Goal: Understand process/instructions

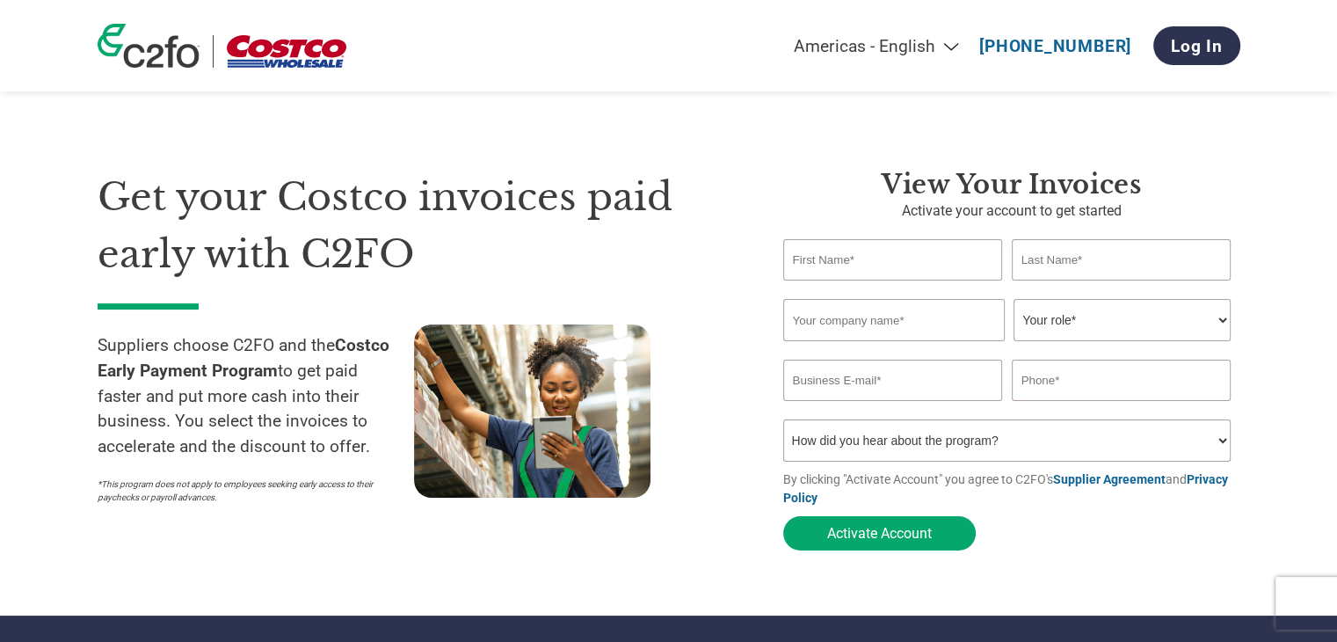
click at [862, 266] on input "text" at bounding box center [893, 259] width 220 height 41
click at [851, 265] on input "text" at bounding box center [893, 259] width 220 height 41
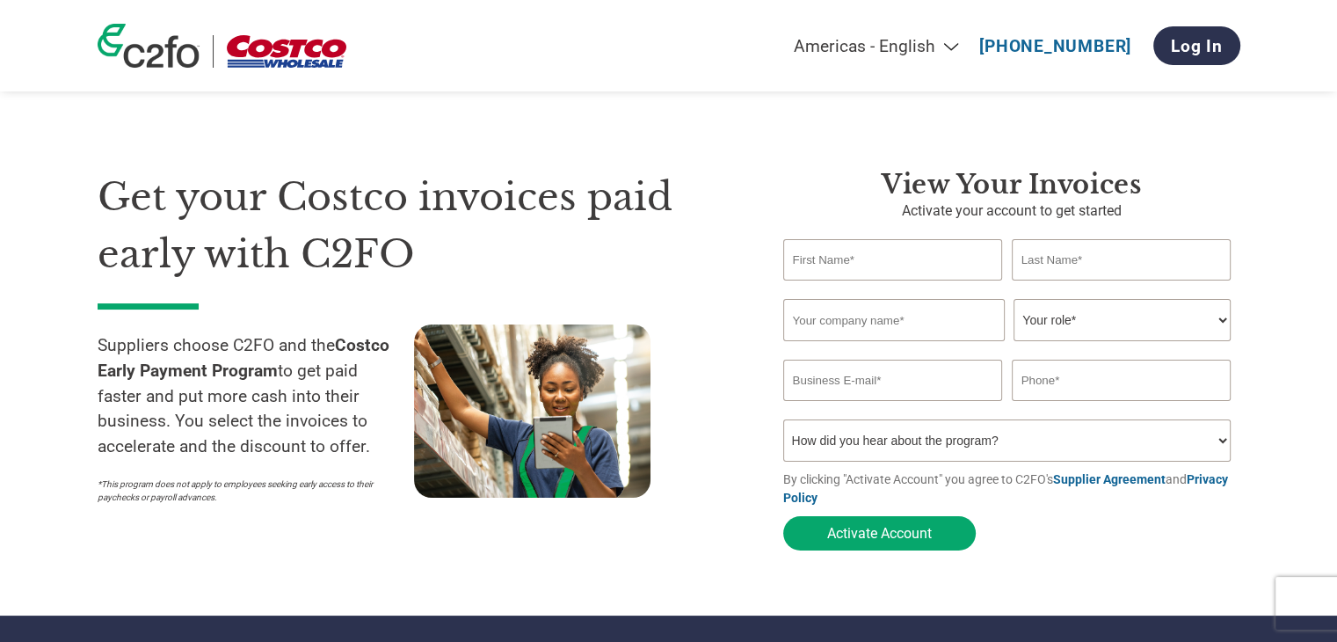
click at [851, 265] on input "text" at bounding box center [893, 259] width 220 height 41
click at [823, 192] on h3 "View Your Invoices" at bounding box center [1011, 185] width 457 height 32
click at [843, 240] on input "text" at bounding box center [893, 259] width 220 height 41
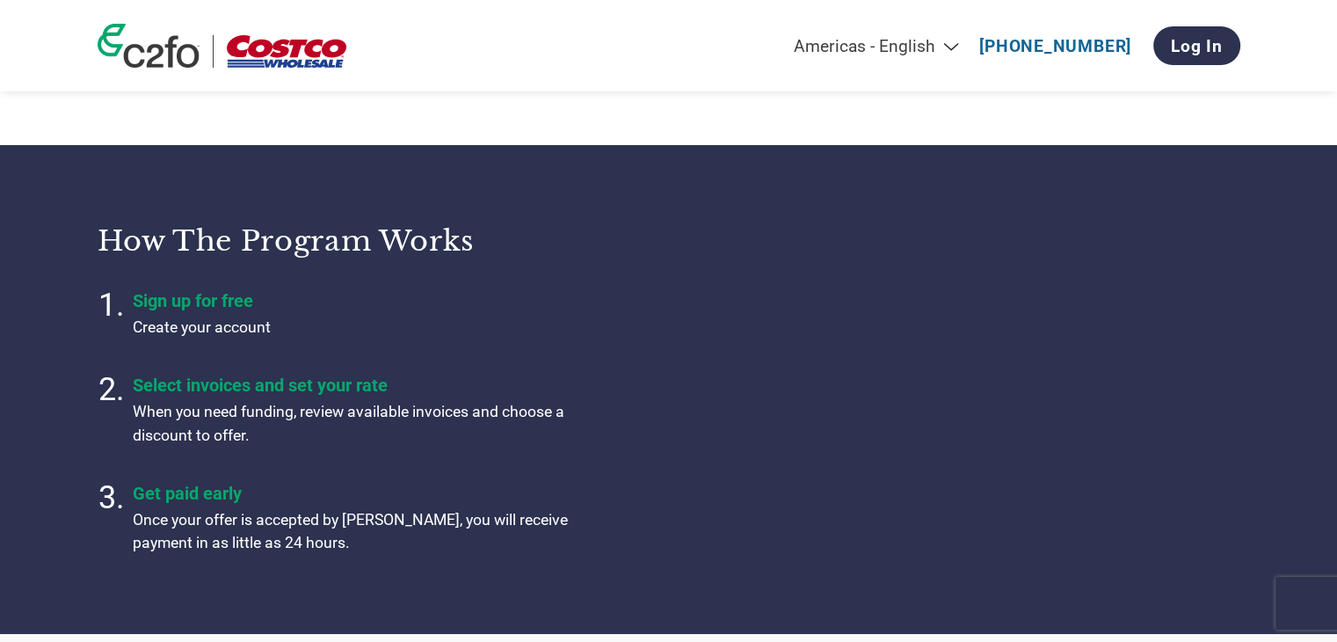
scroll to position [471, 0]
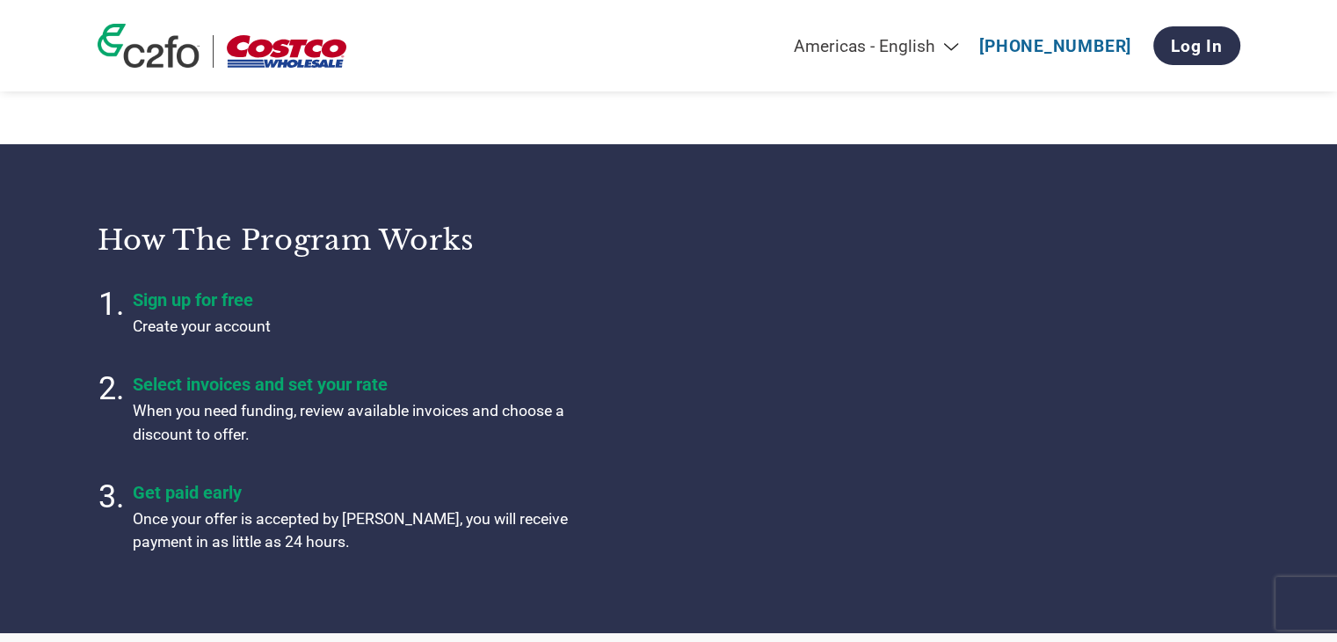
click at [229, 248] on h3 "How the program works" at bounding box center [372, 239] width 549 height 35
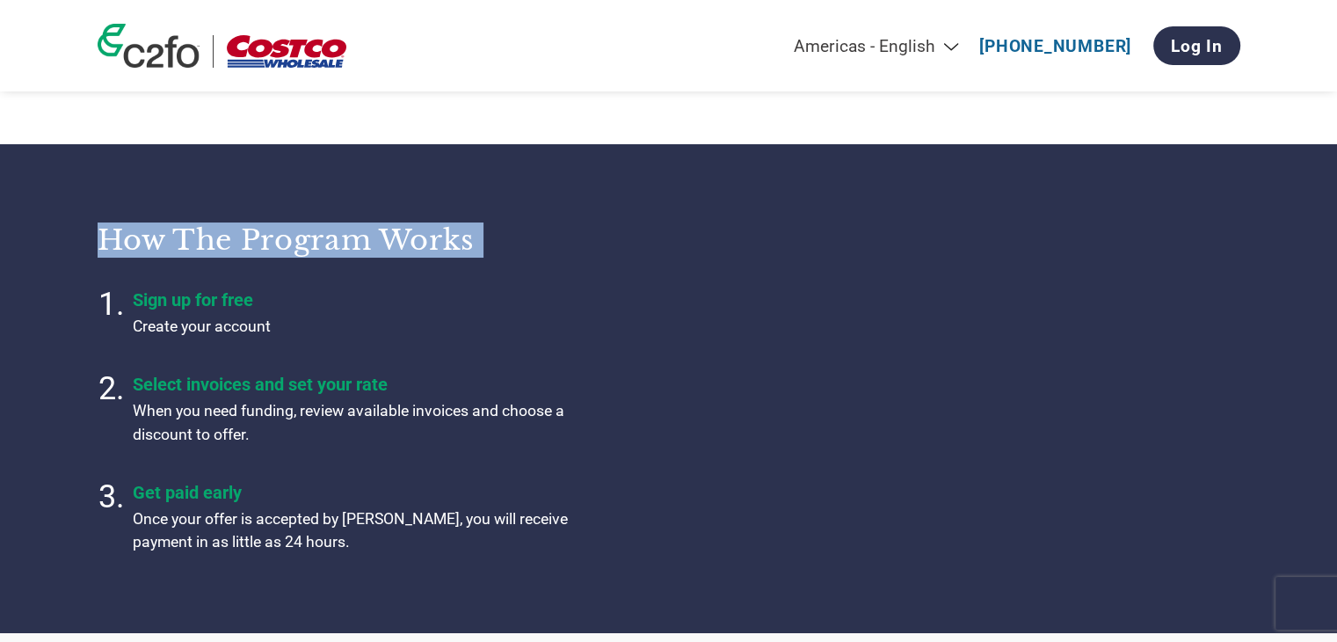
click at [229, 248] on h3 "How the program works" at bounding box center [372, 239] width 549 height 35
